Goal: Transaction & Acquisition: Purchase product/service

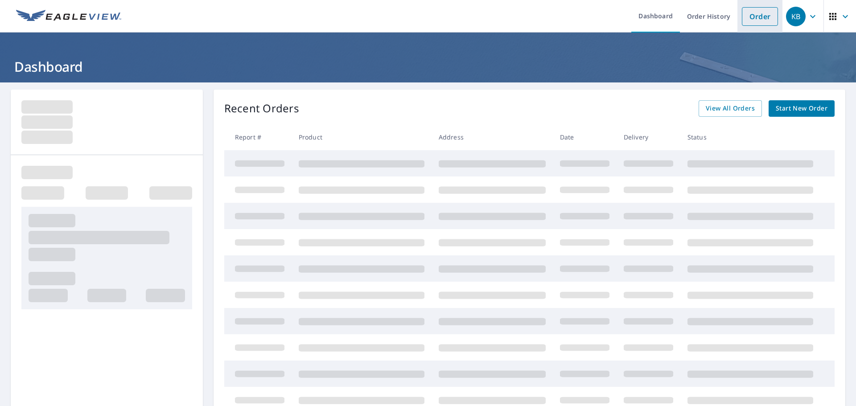
click at [758, 12] on link "Order" at bounding box center [760, 16] width 36 height 19
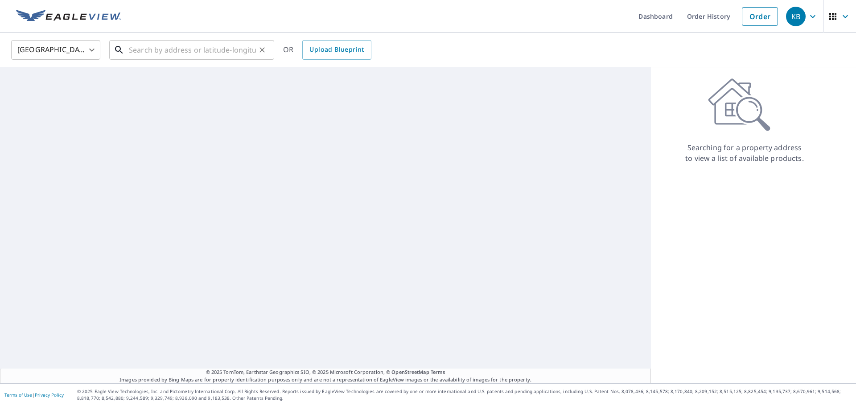
click at [190, 55] on input "text" at bounding box center [192, 49] width 127 height 25
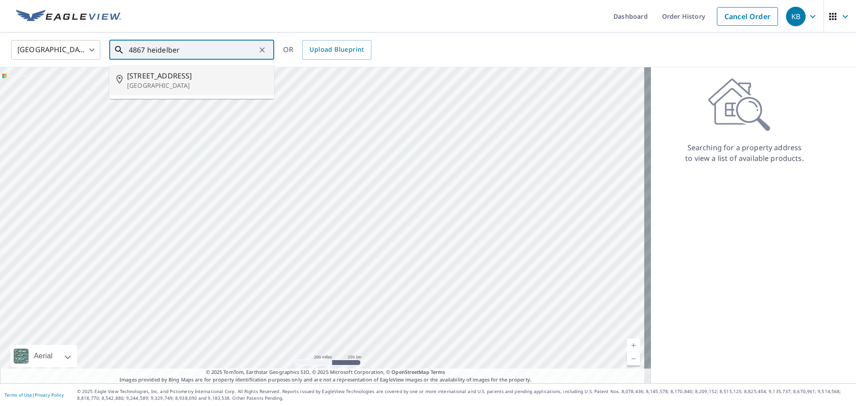
click at [177, 87] on p "[GEOGRAPHIC_DATA]" at bounding box center [197, 85] width 140 height 9
type input "[STREET_ADDRESS]"
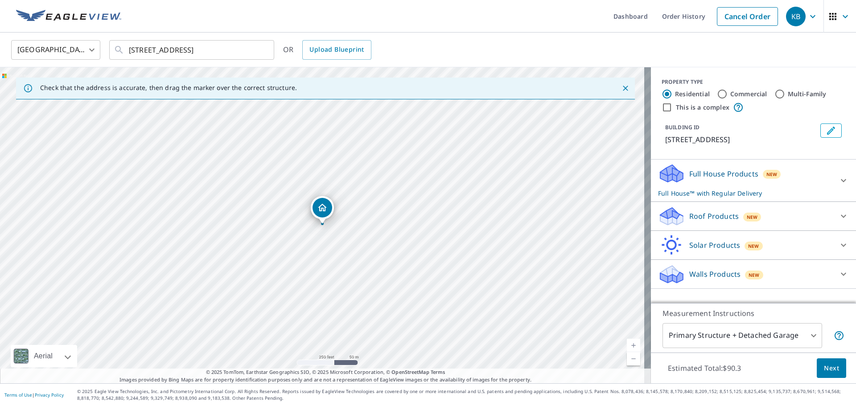
click at [665, 219] on icon at bounding box center [670, 213] width 20 height 11
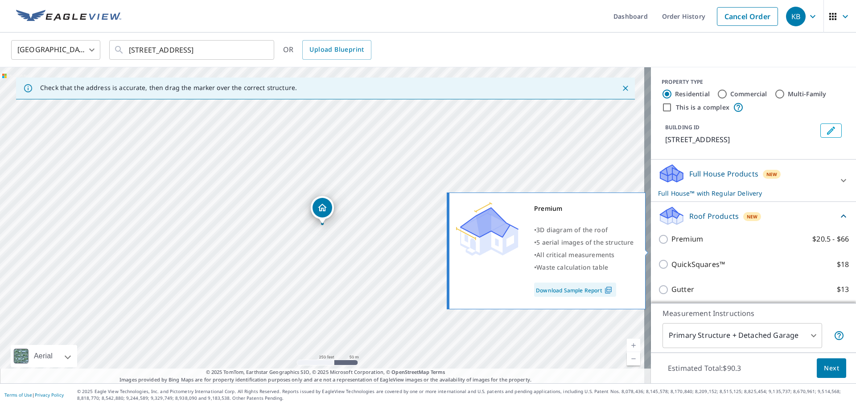
click at [661, 245] on input "Premium $20.5 - $66" at bounding box center [664, 239] width 13 height 11
checkbox input "true"
checkbox input "false"
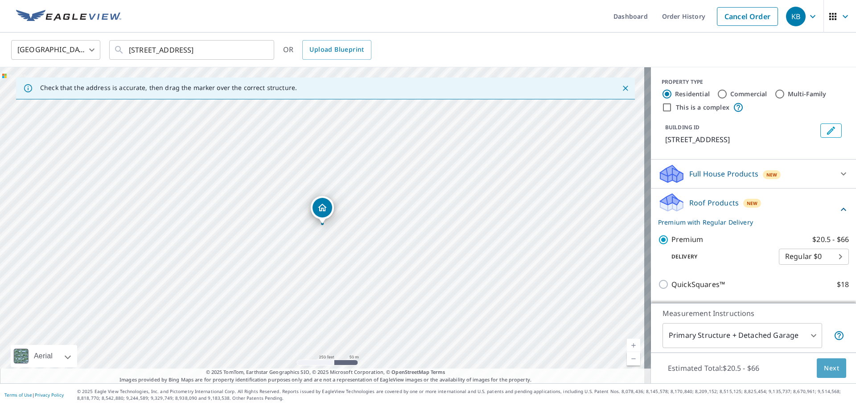
click at [824, 369] on span "Next" at bounding box center [831, 368] width 15 height 11
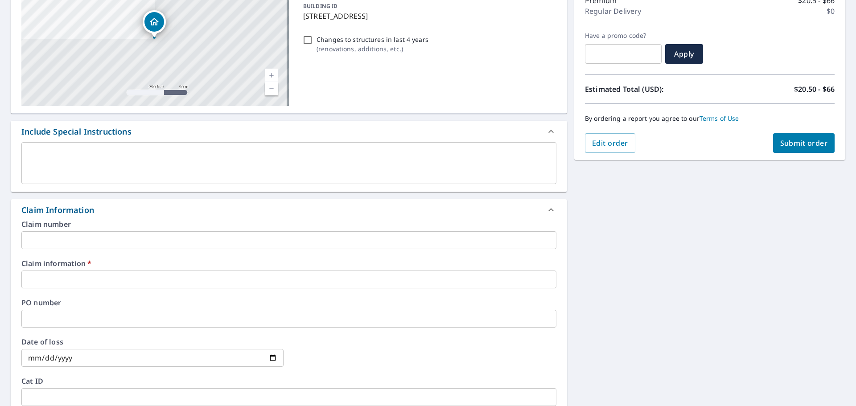
scroll to position [134, 0]
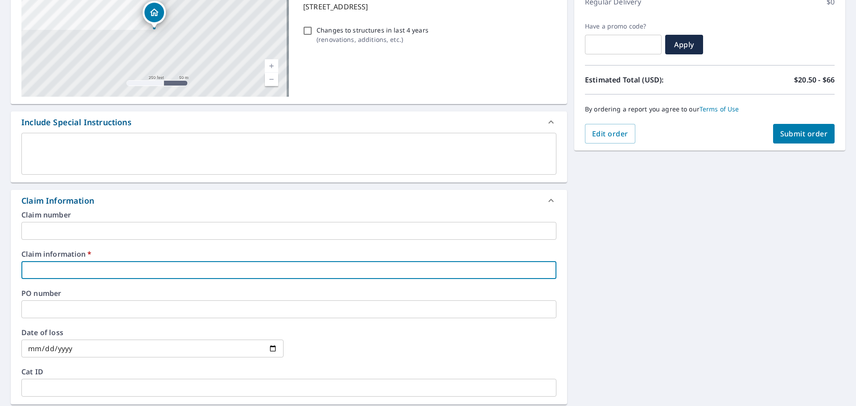
drag, startPoint x: 45, startPoint y: 268, endPoint x: 42, endPoint y: 273, distance: 6.2
click at [45, 268] on input "text" at bounding box center [288, 270] width 535 height 18
type input "C"
checkbox input "true"
type input "C&"
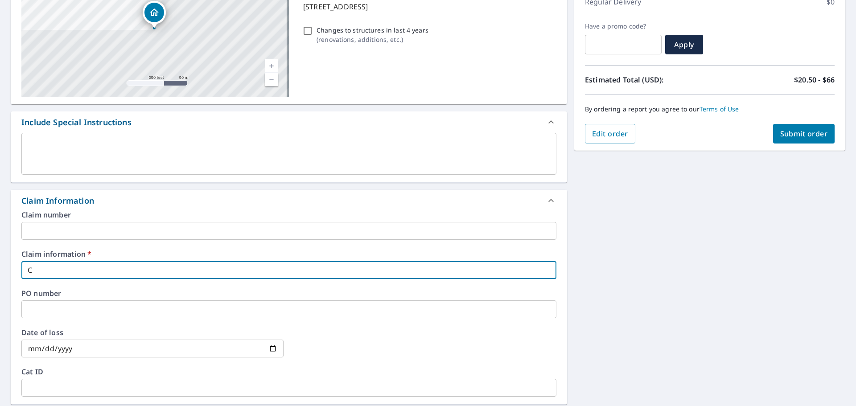
checkbox input "true"
type input "C&D"
checkbox input "true"
type input "C&D"
checkbox input "true"
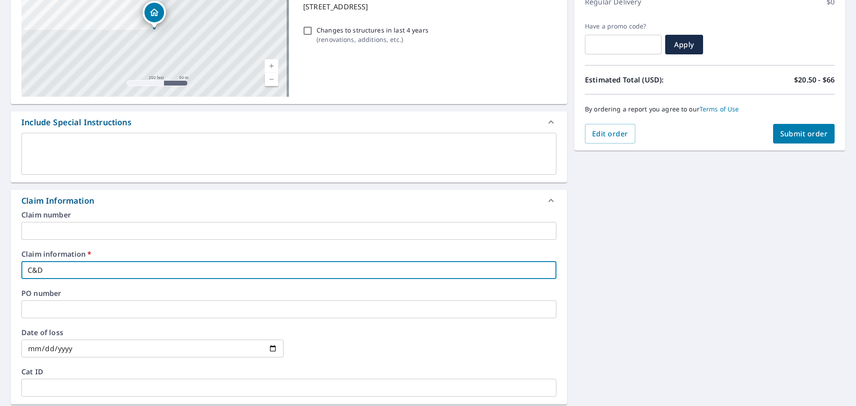
type input "C&D Tori"
checkbox input "true"
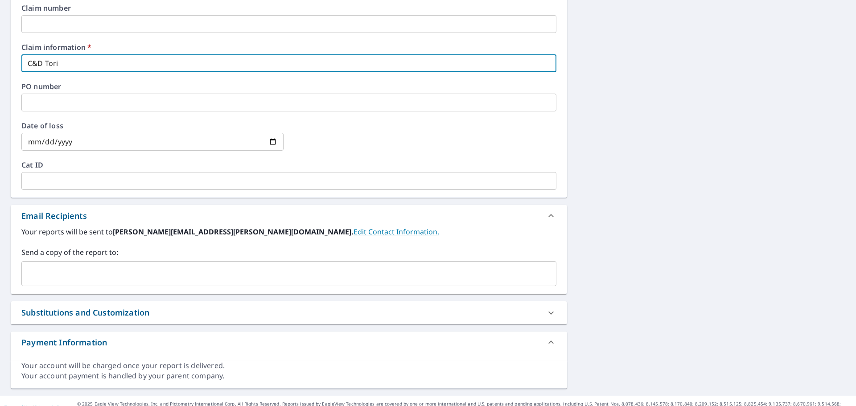
scroll to position [353, 0]
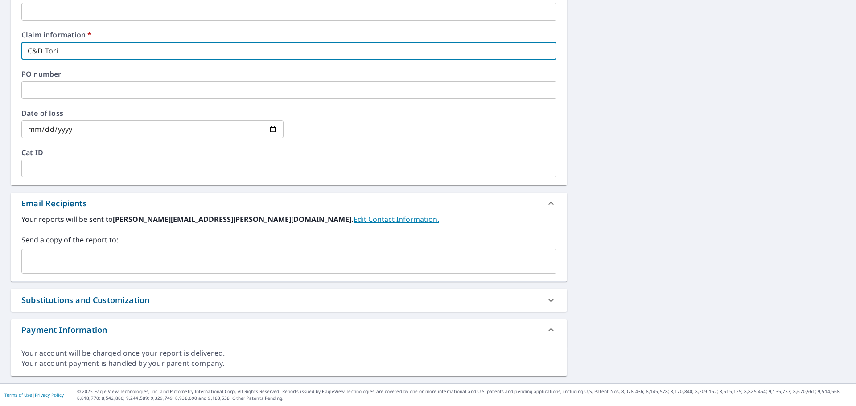
click at [122, 261] on input "text" at bounding box center [282, 261] width 514 height 17
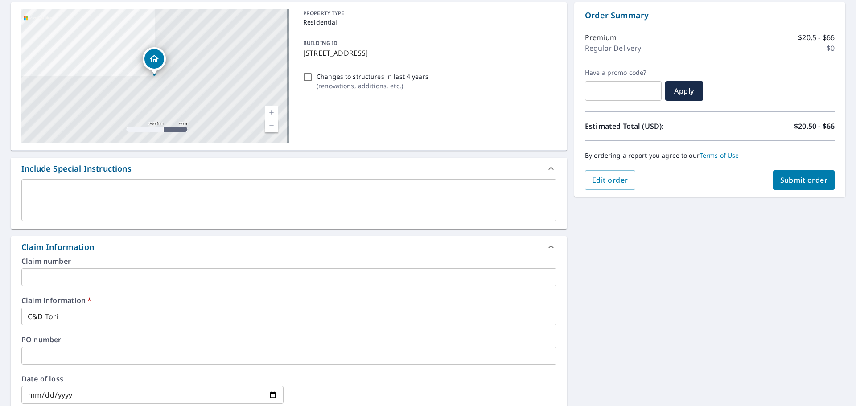
scroll to position [86, 0]
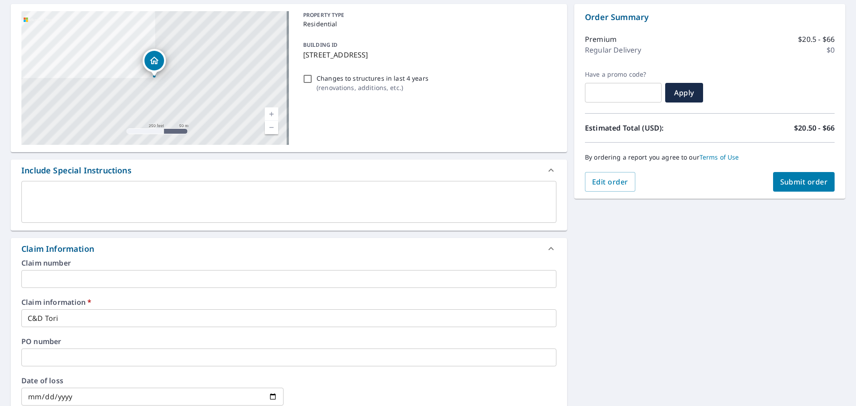
type input "[EMAIL_ADDRESS][DOMAIN_NAME]"
click at [792, 181] on span "Submit order" at bounding box center [804, 182] width 48 height 10
checkbox input "true"
